Goal: Task Accomplishment & Management: Manage account settings

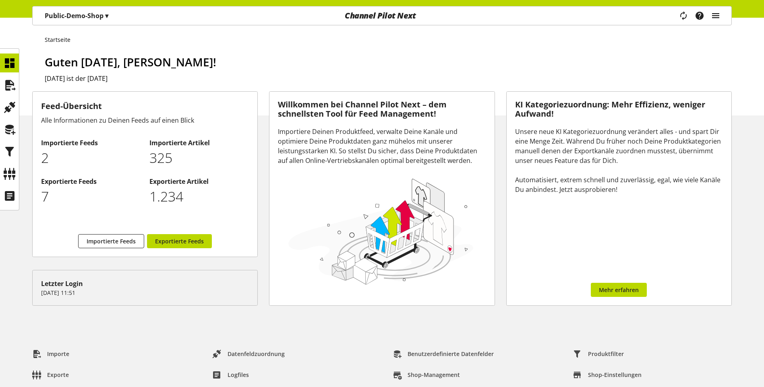
click at [714, 16] on icon "main navigation" at bounding box center [716, 15] width 10 height 14
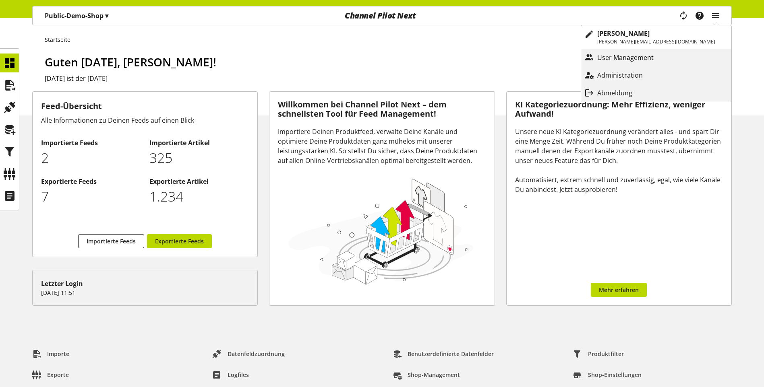
click at [670, 56] on p "User Management" at bounding box center [633, 58] width 72 height 10
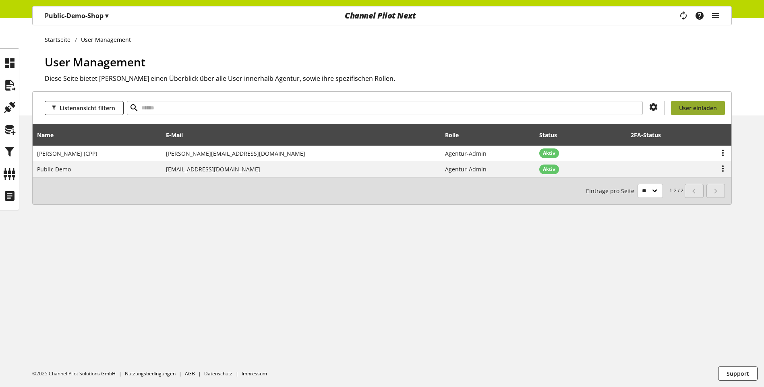
click at [699, 108] on span "User einladen" at bounding box center [698, 108] width 38 height 8
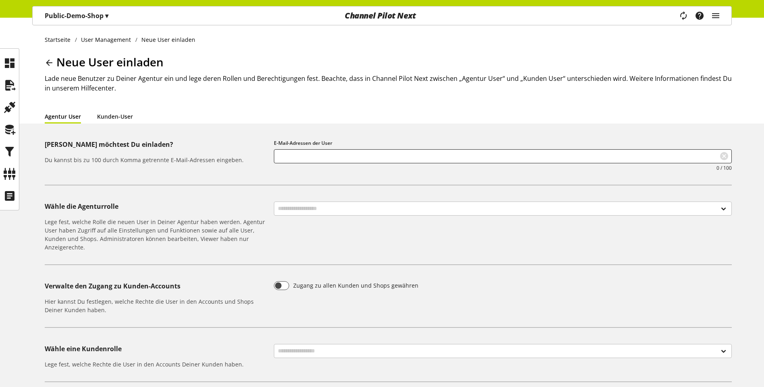
click at [51, 61] on icon at bounding box center [49, 63] width 10 height 14
